Goal: Information Seeking & Learning: Learn about a topic

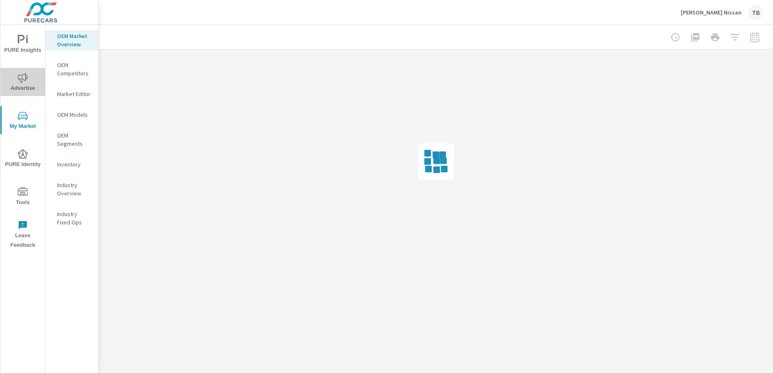
click at [22, 81] on icon "nav menu" at bounding box center [23, 78] width 10 height 10
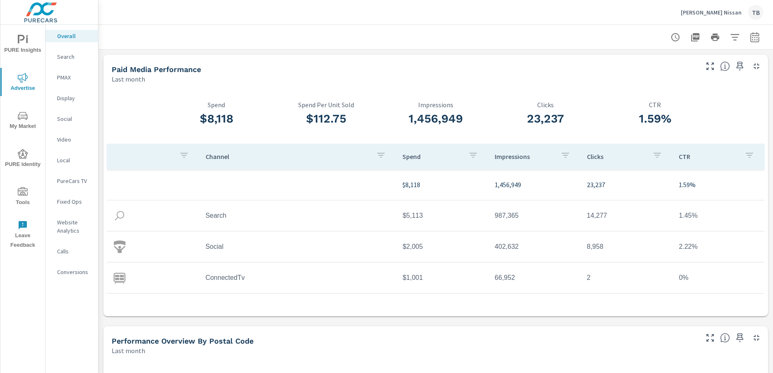
scroll to position [165, 0]
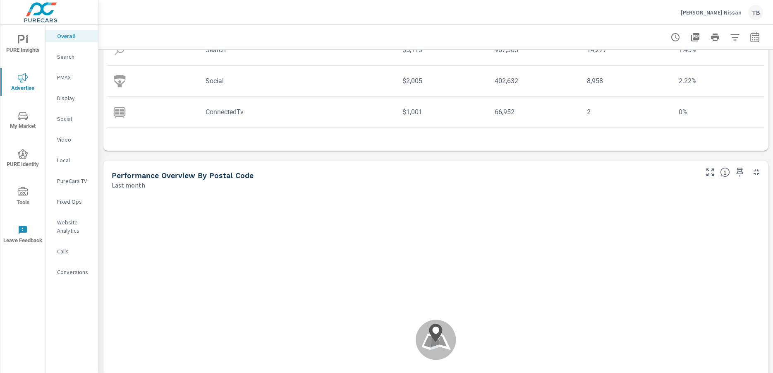
click at [592, 103] on tr "ConnectedTv $1,001 66,952 2 0%" at bounding box center [436, 112] width 658 height 31
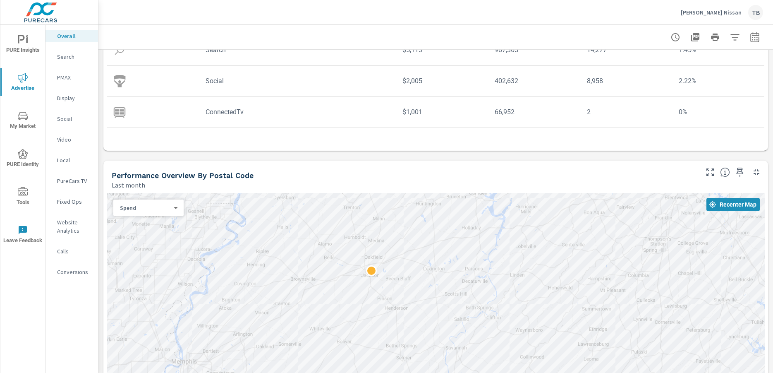
drag, startPoint x: 502, startPoint y: 150, endPoint x: 560, endPoint y: 151, distance: 57.5
click at [382, 261] on div at bounding box center [376, 257] width 142 height 10
drag, startPoint x: 531, startPoint y: 278, endPoint x: 453, endPoint y: 247, distance: 84.7
click at [453, 247] on div at bounding box center [436, 327] width 658 height 268
